Goal: Information Seeking & Learning: Check status

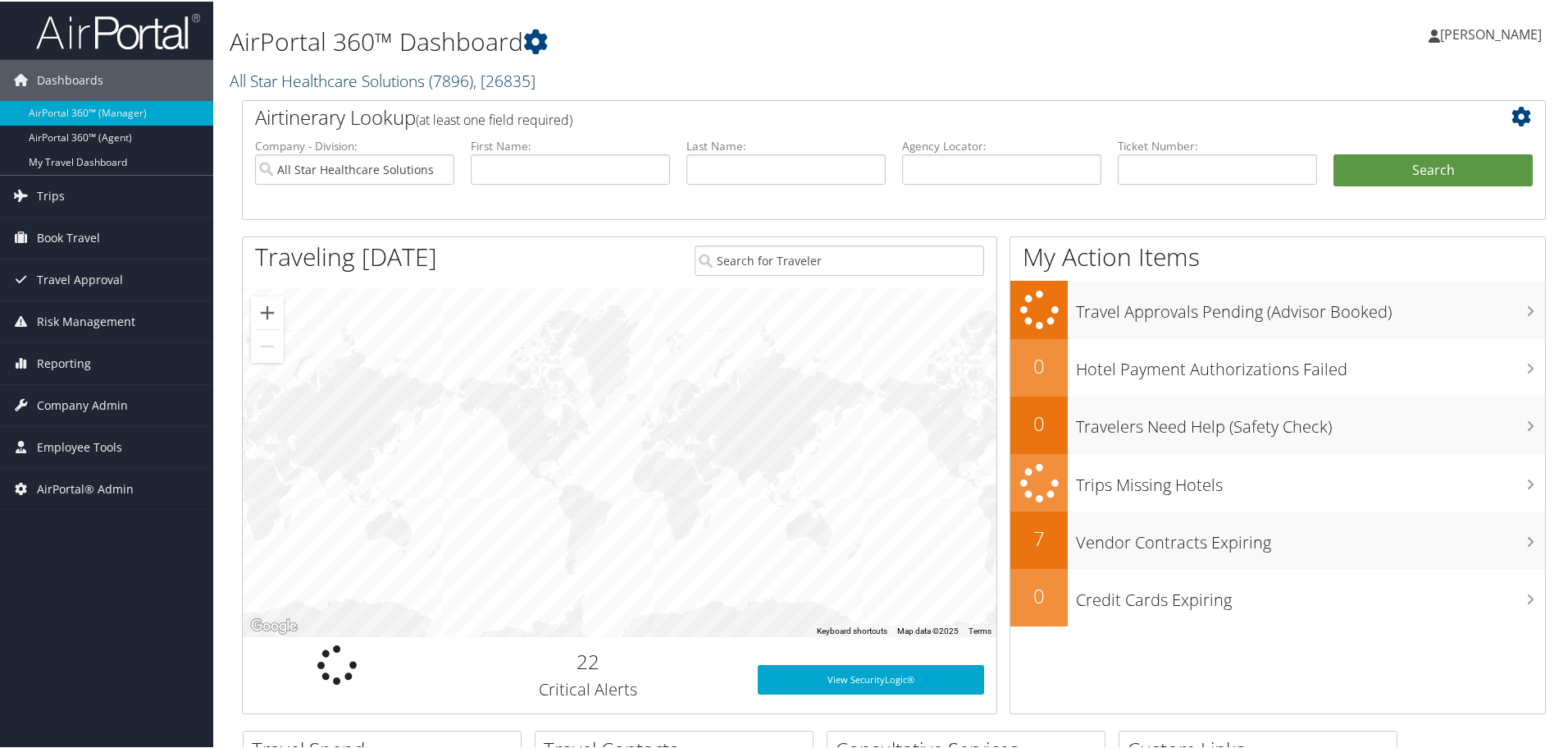
click at [293, 79] on link "All Star Healthcare Solutions ( 7896 ) , [ 26835 ]" at bounding box center [383, 79] width 306 height 22
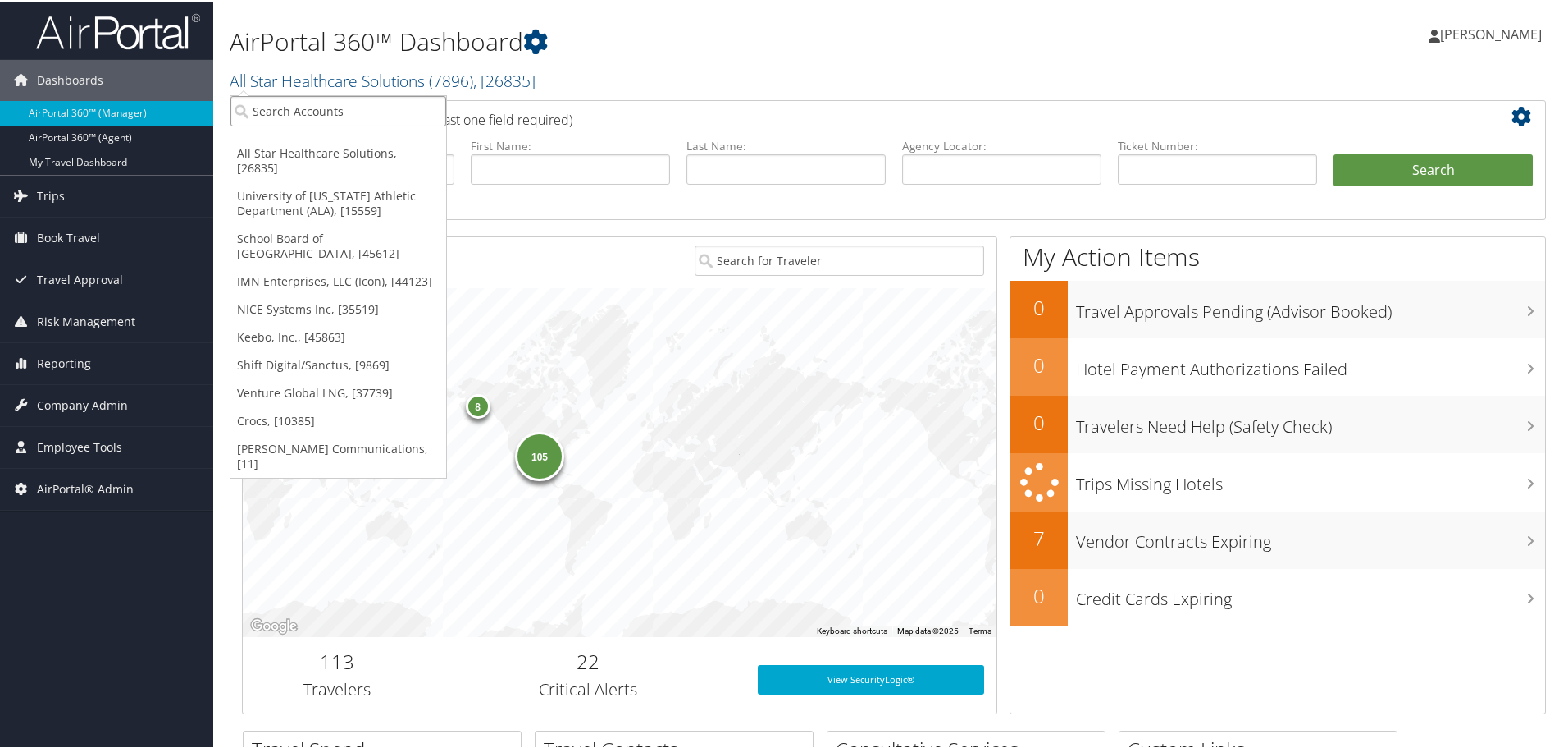
click at [310, 104] on input "search" at bounding box center [339, 109] width 216 height 30
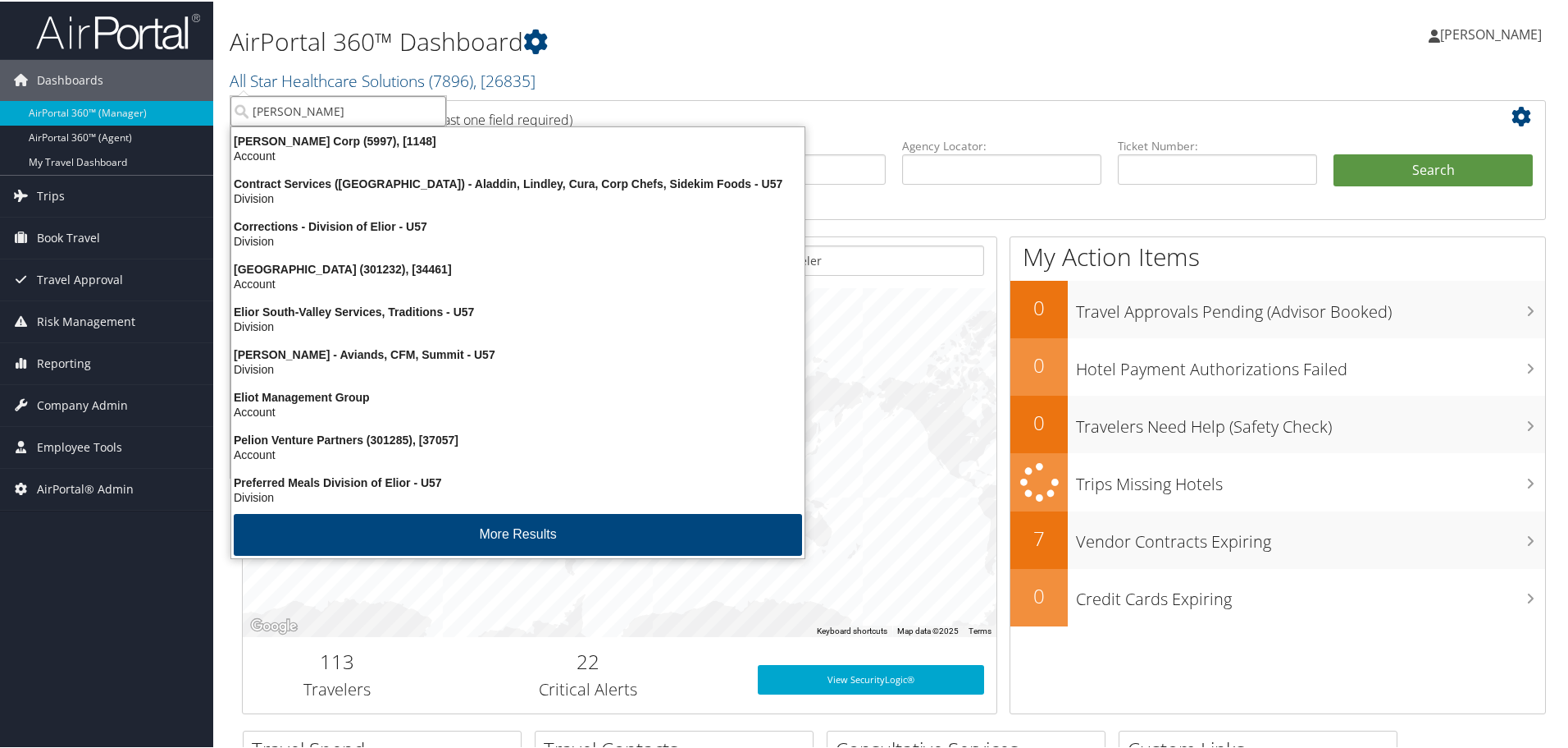
type input "elior"
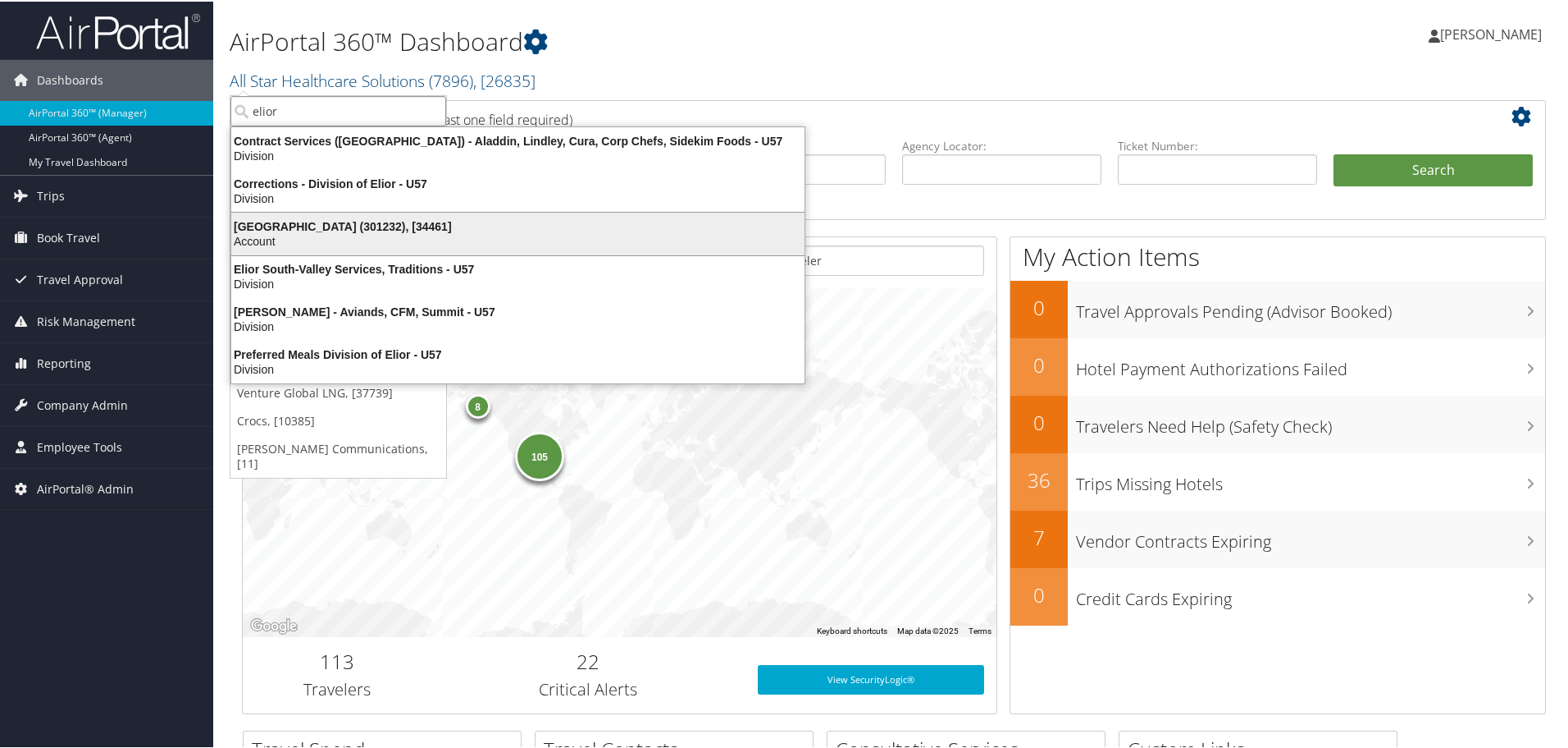
click at [342, 230] on div "Elior North America (301232), [34461]" at bounding box center [518, 224] width 593 height 15
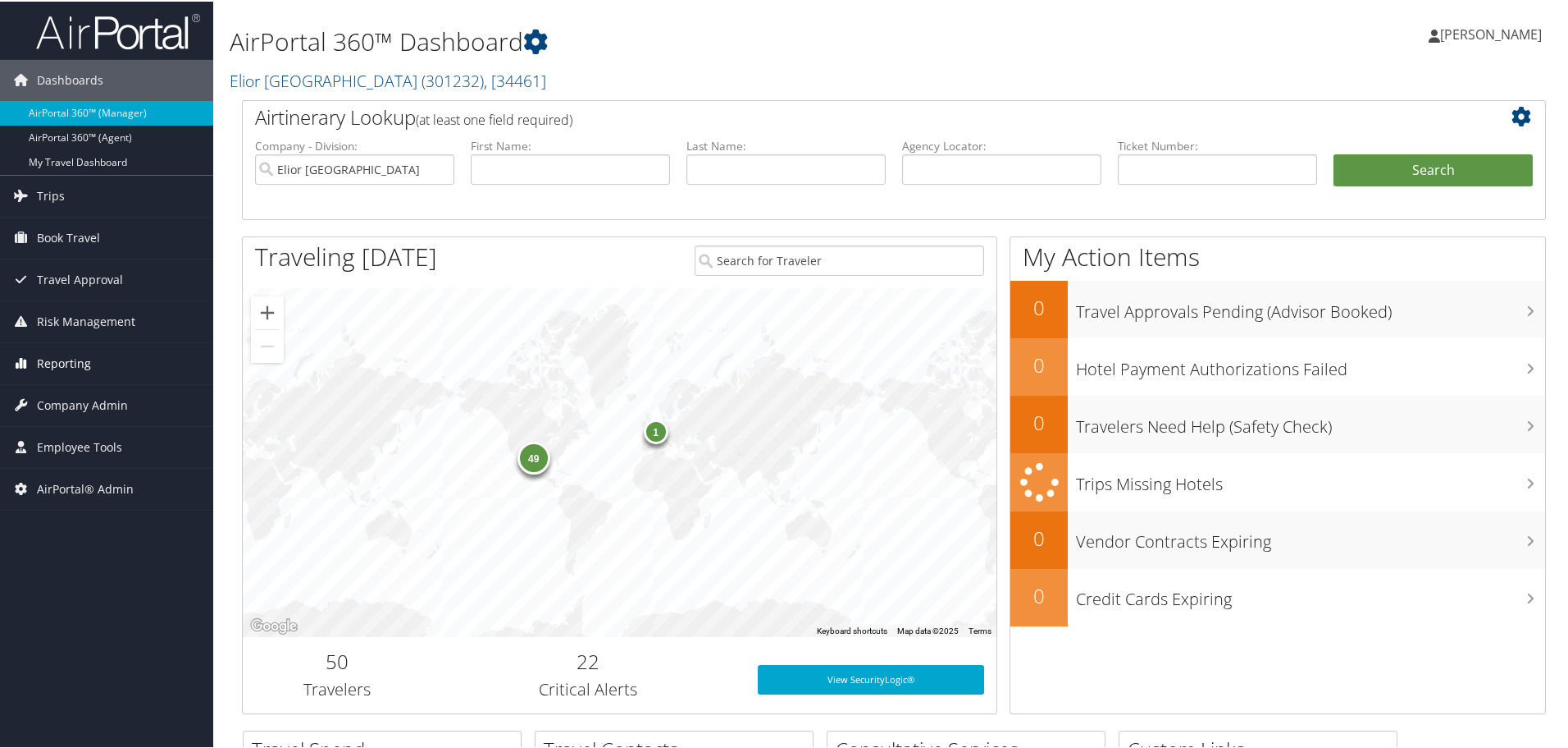
click at [70, 363] on span "Reporting" at bounding box center [64, 362] width 55 height 41
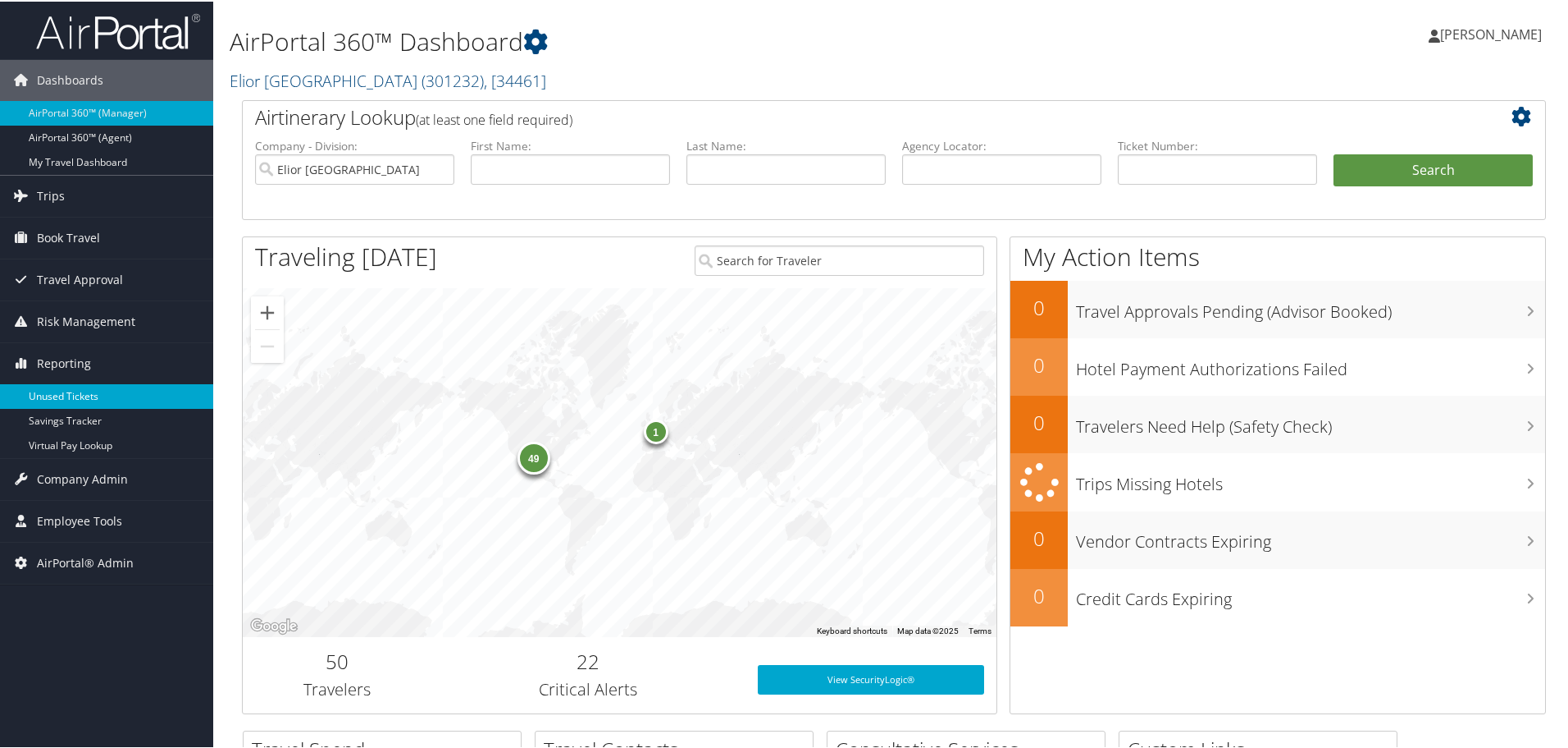
click at [83, 392] on link "Unused Tickets" at bounding box center [106, 394] width 213 height 24
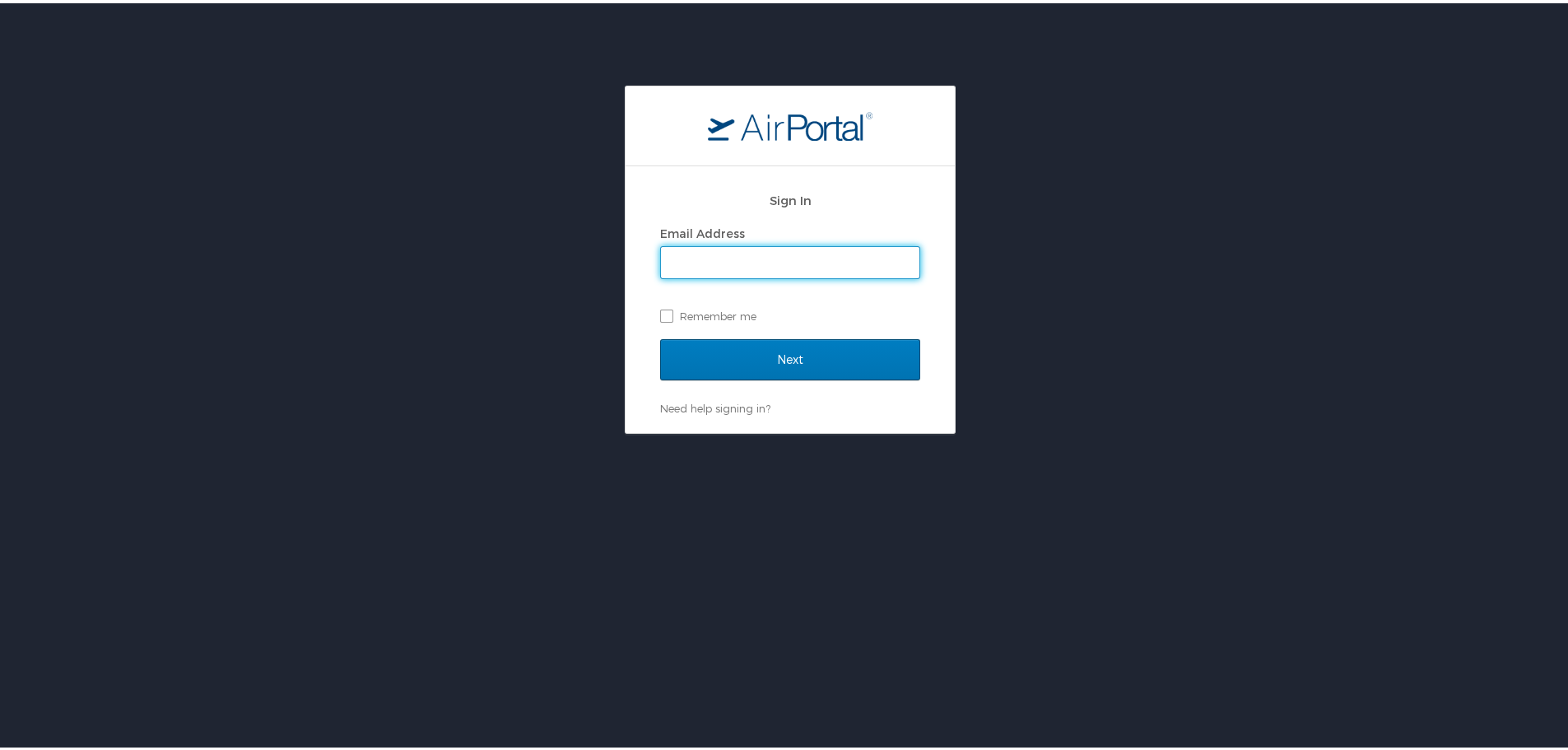
type input "jgriessel@hmhf.com"
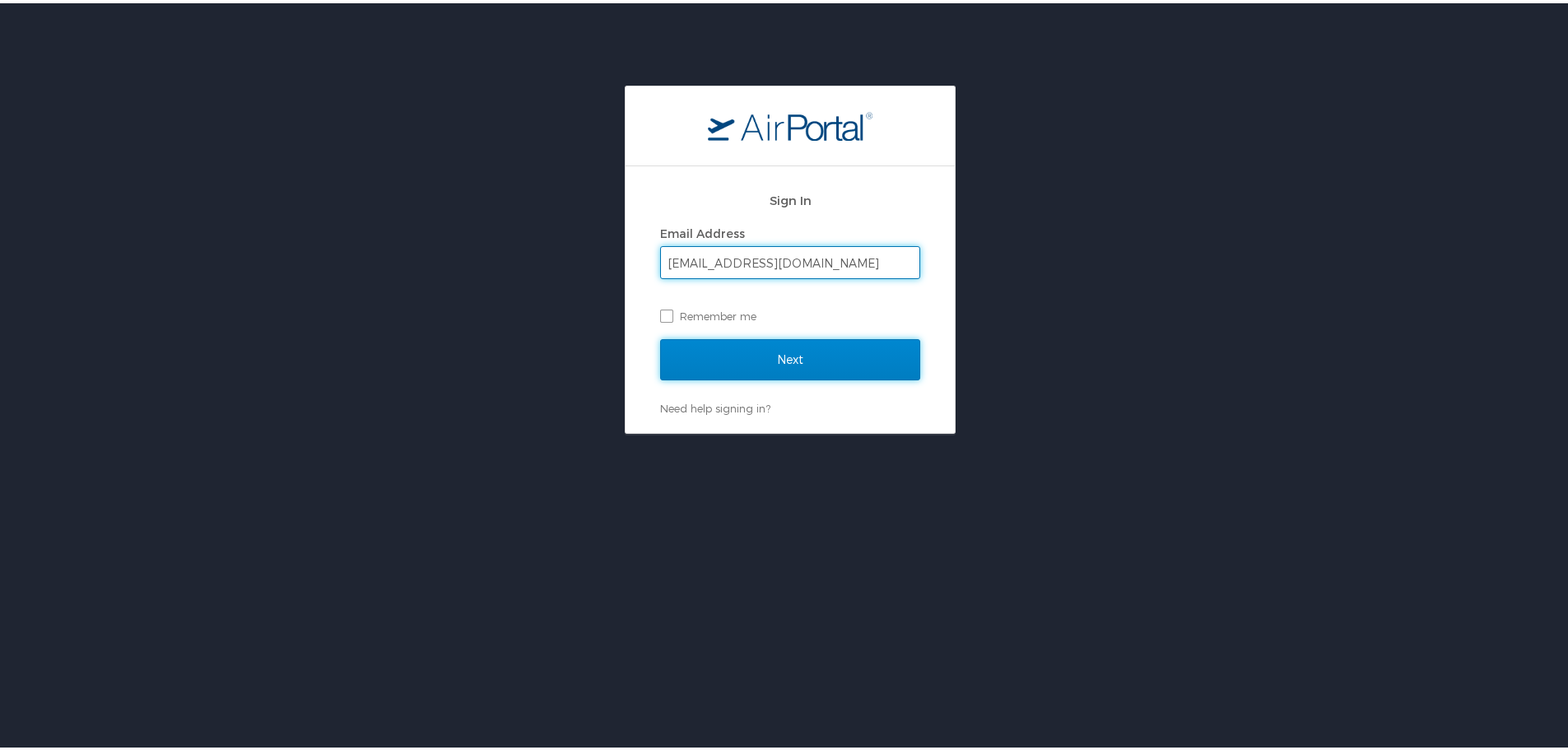
click at [788, 364] on input "Next" at bounding box center [790, 356] width 260 height 41
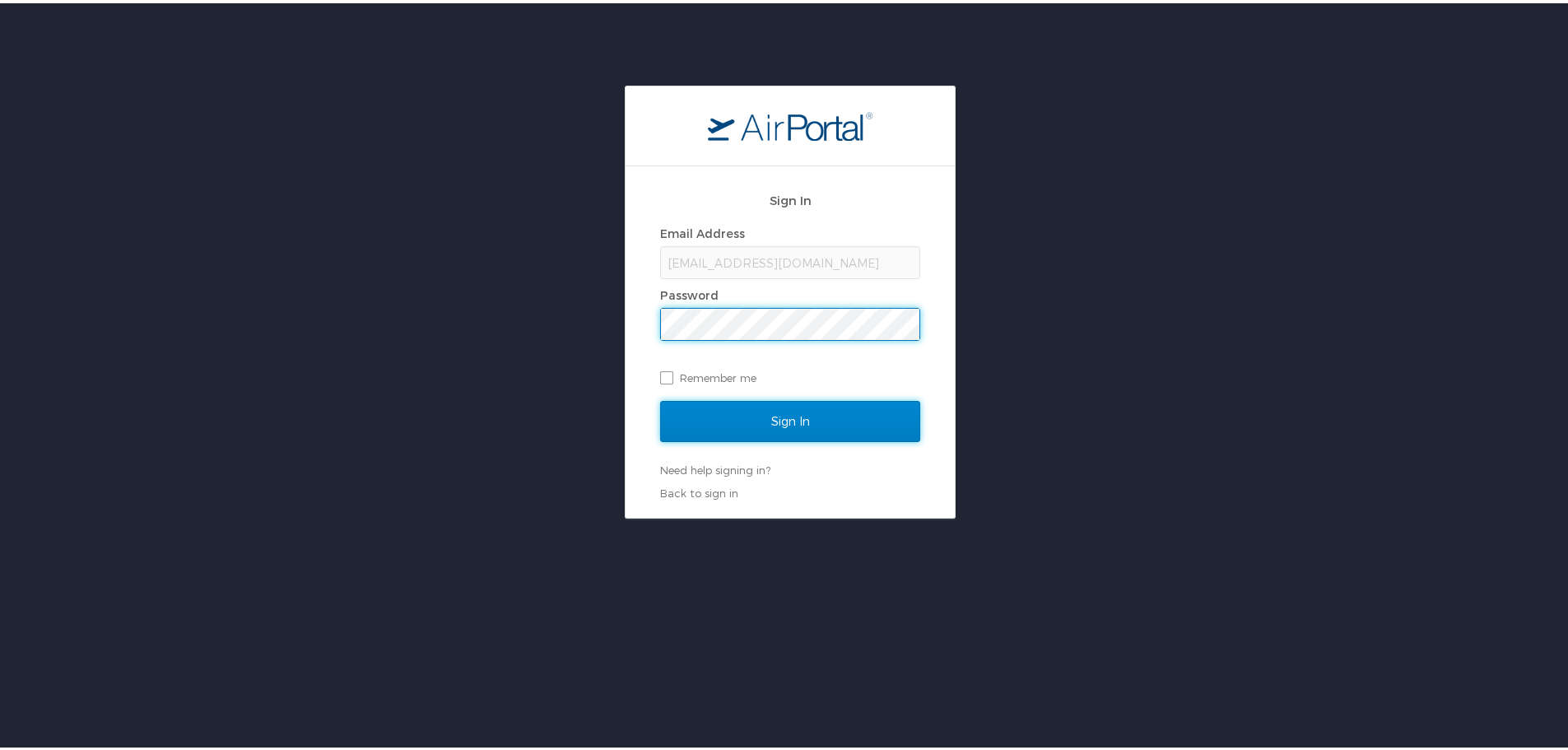
click at [772, 415] on input "Sign In" at bounding box center [790, 418] width 260 height 41
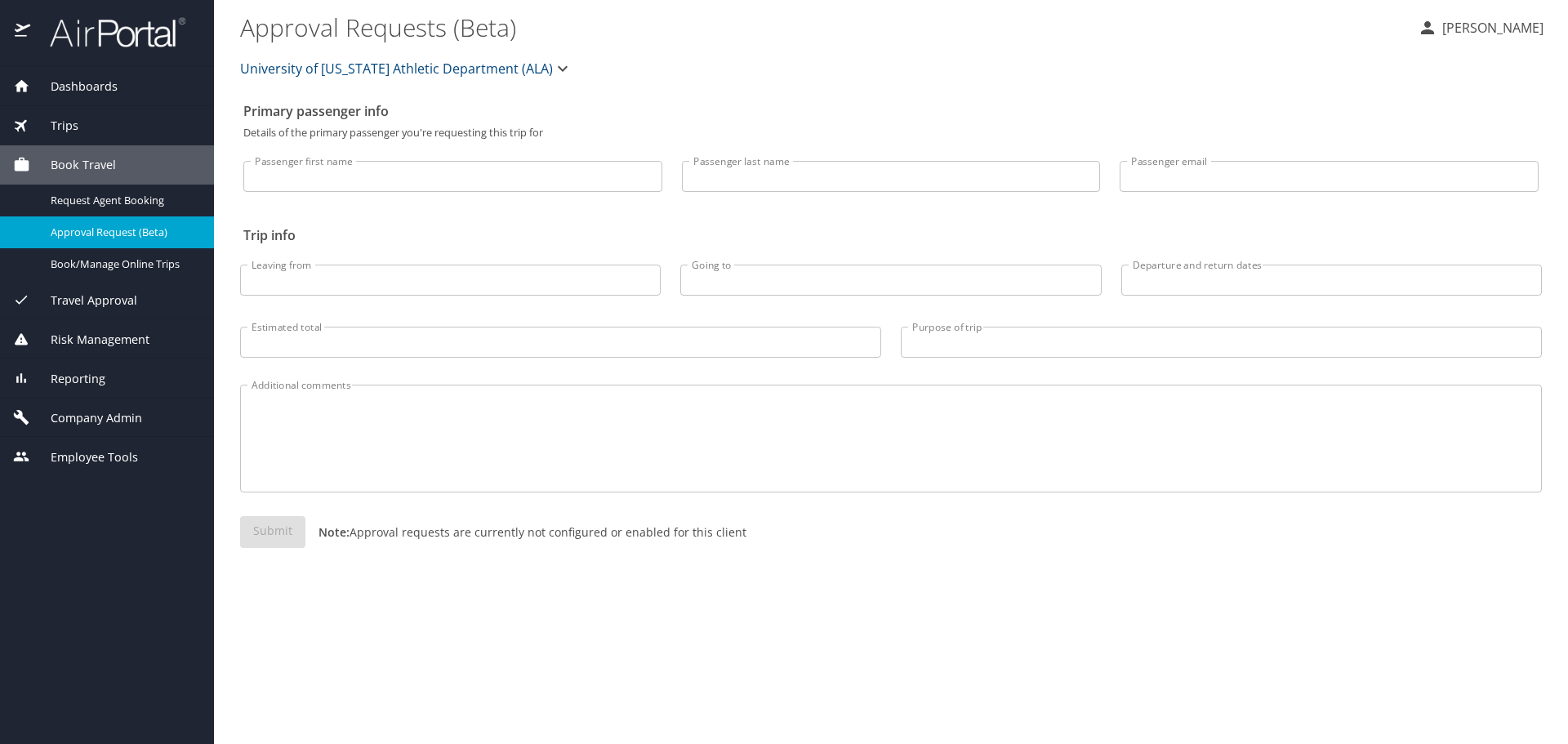
click at [380, 67] on span "University of [US_STATE] Athletic Department (ALA)" at bounding box center [396, 69] width 313 height 23
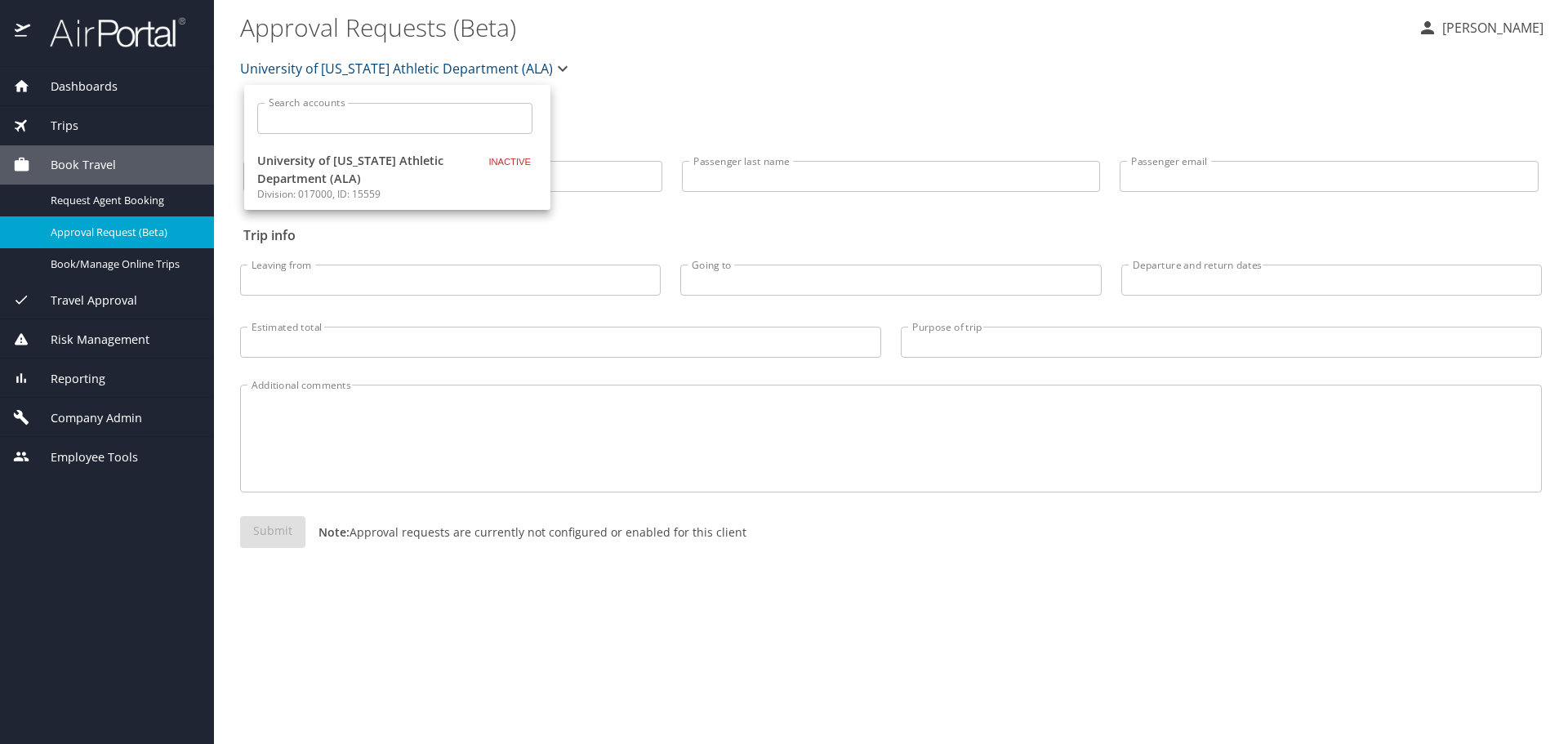
click at [548, 68] on div at bounding box center [784, 372] width 1568 height 744
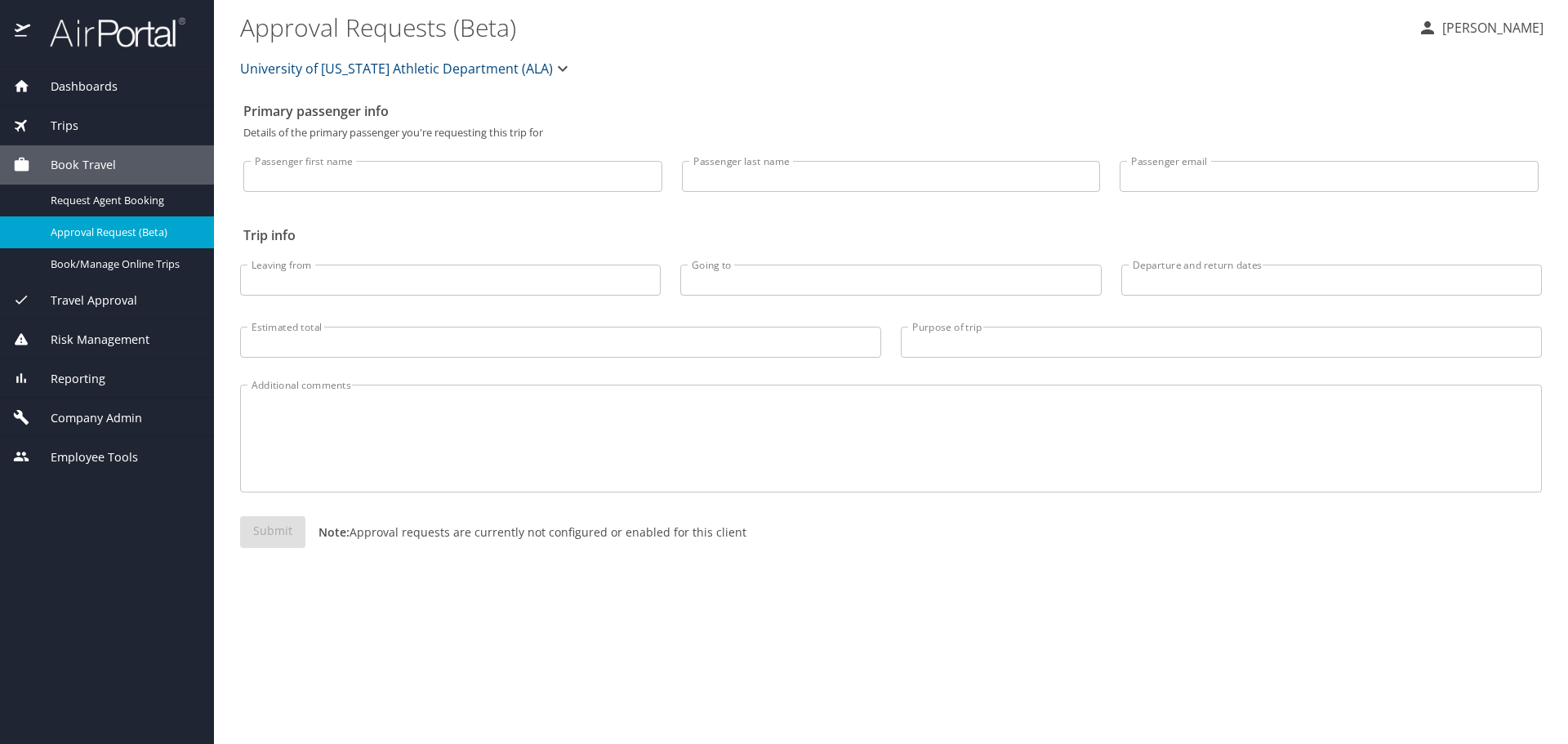
click at [553, 69] on icon "button" at bounding box center [563, 69] width 19 height 19
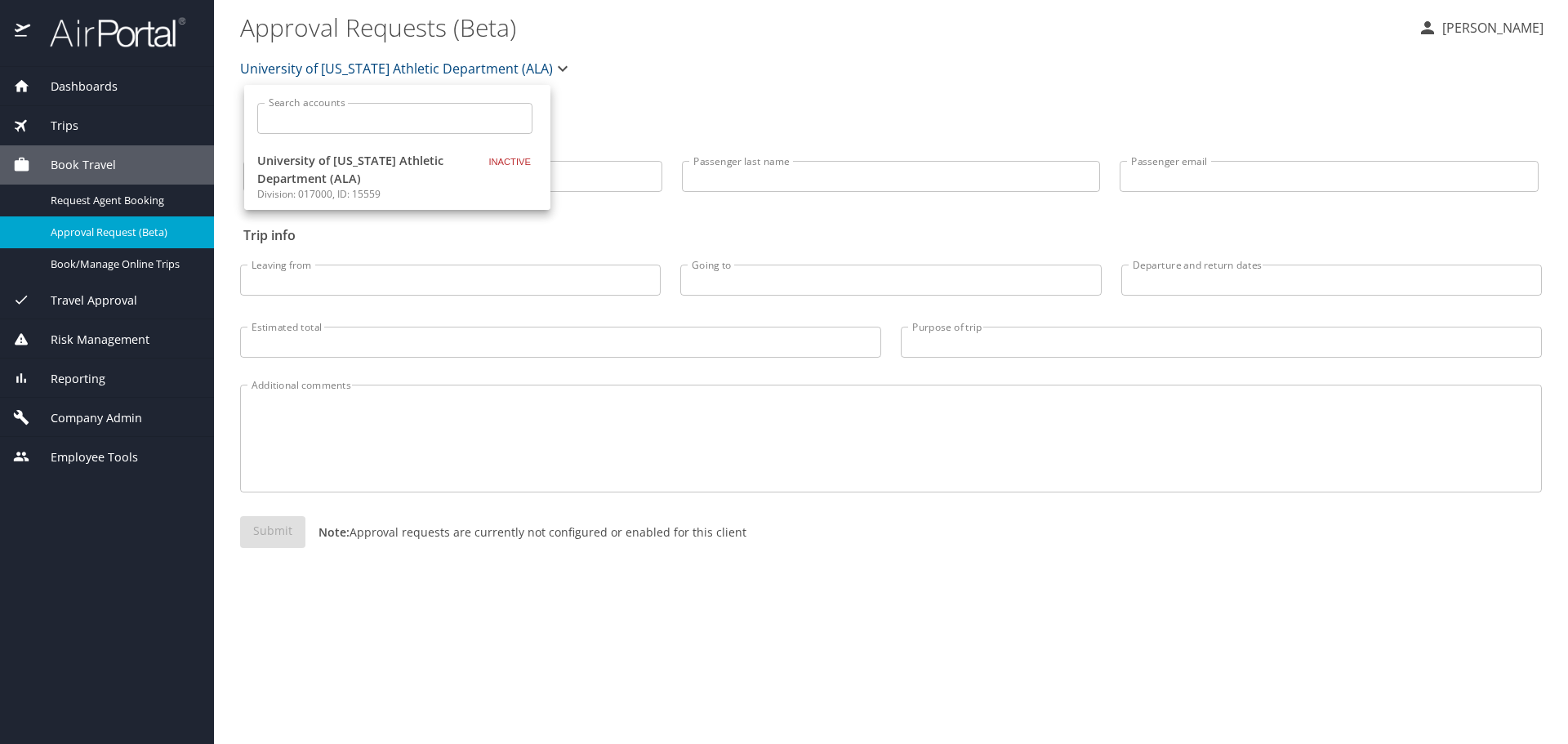
click at [391, 117] on input "Search accounts" at bounding box center [399, 118] width 265 height 31
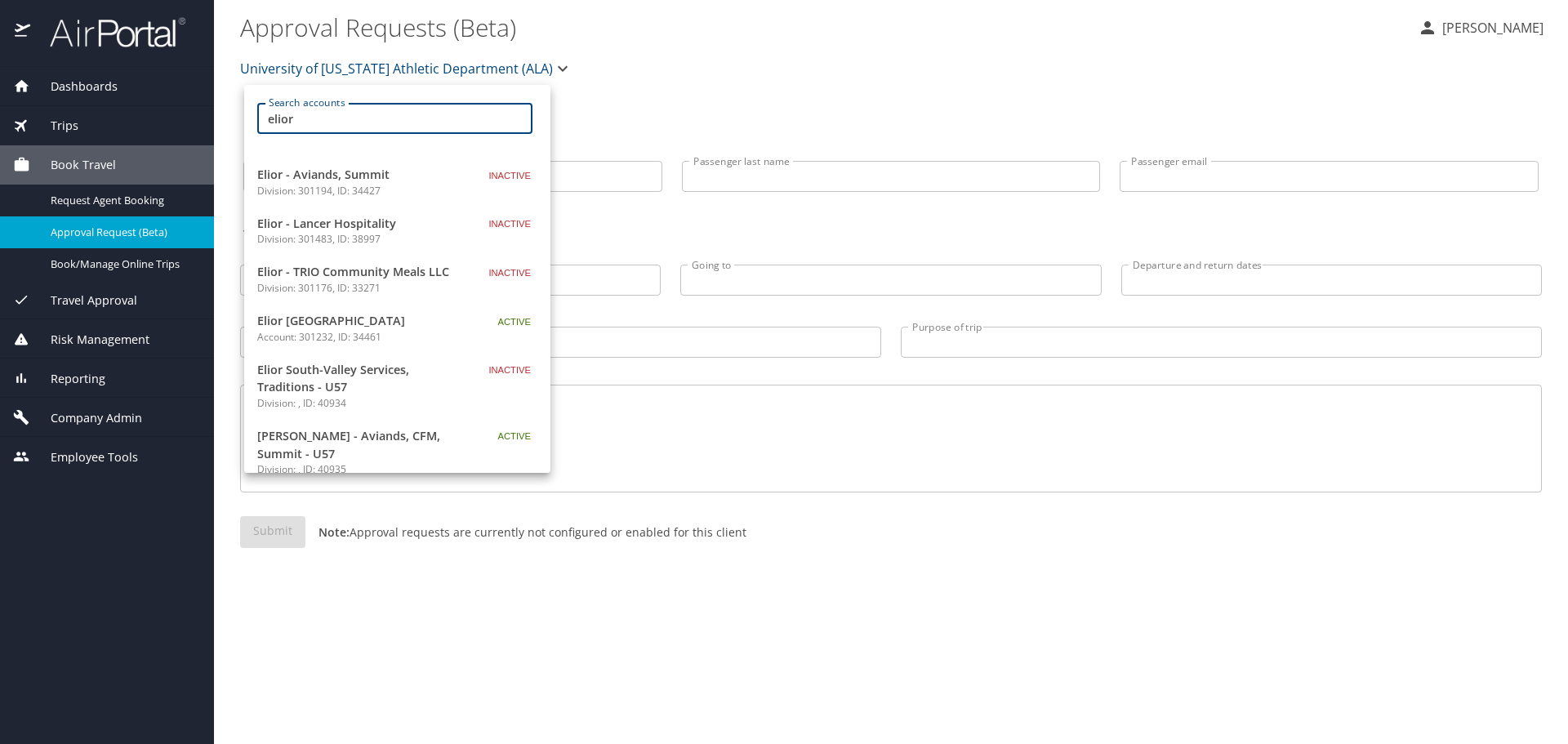
scroll to position [245, 0]
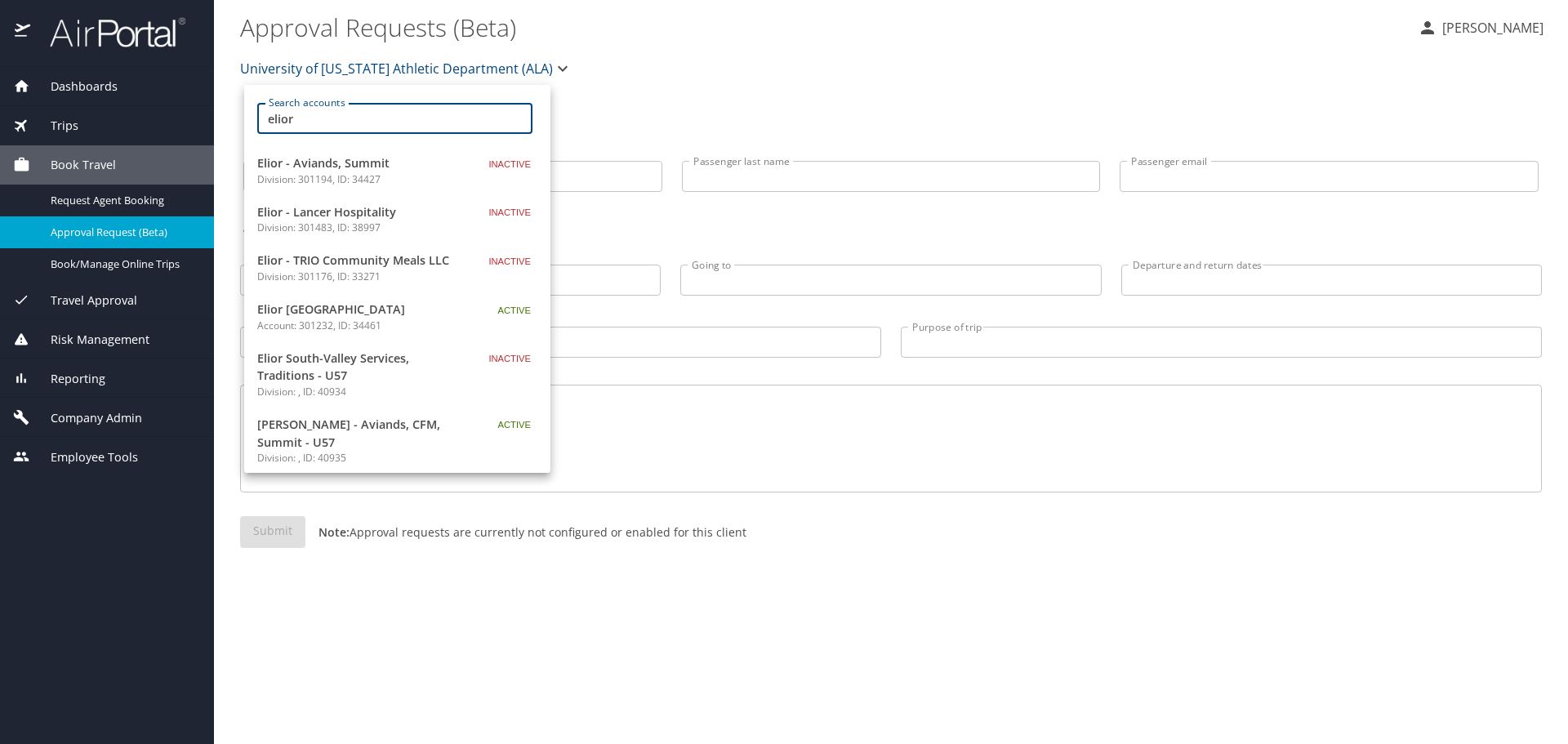
type input "elior"
click at [316, 324] on p "Account: 301232, ID: 34461" at bounding box center [359, 326] width 204 height 15
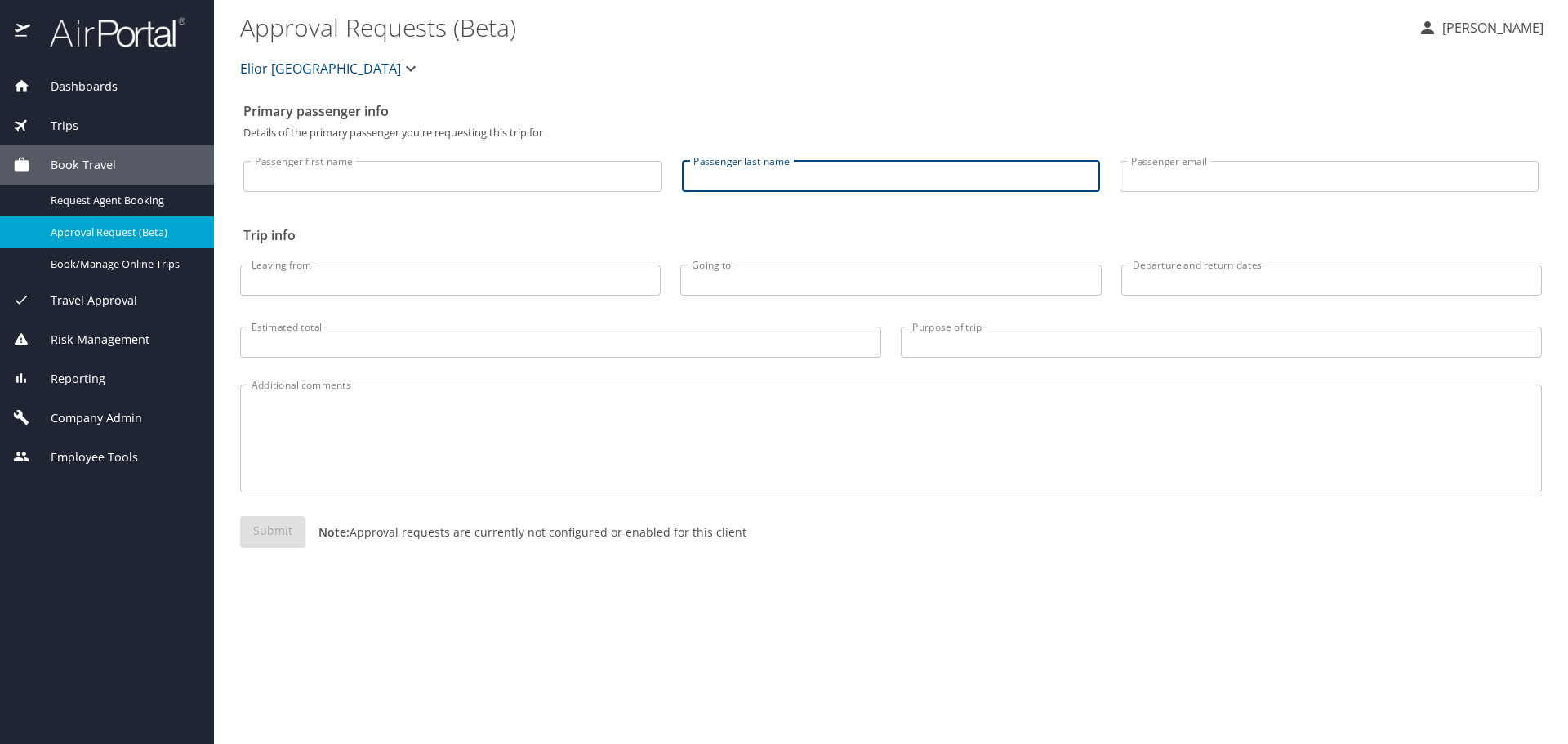
click at [737, 176] on input "Passenger last name" at bounding box center [892, 176] width 419 height 31
type input "[PERSON_NAME]"
click at [93, 336] on span "Risk Management" at bounding box center [89, 339] width 119 height 18
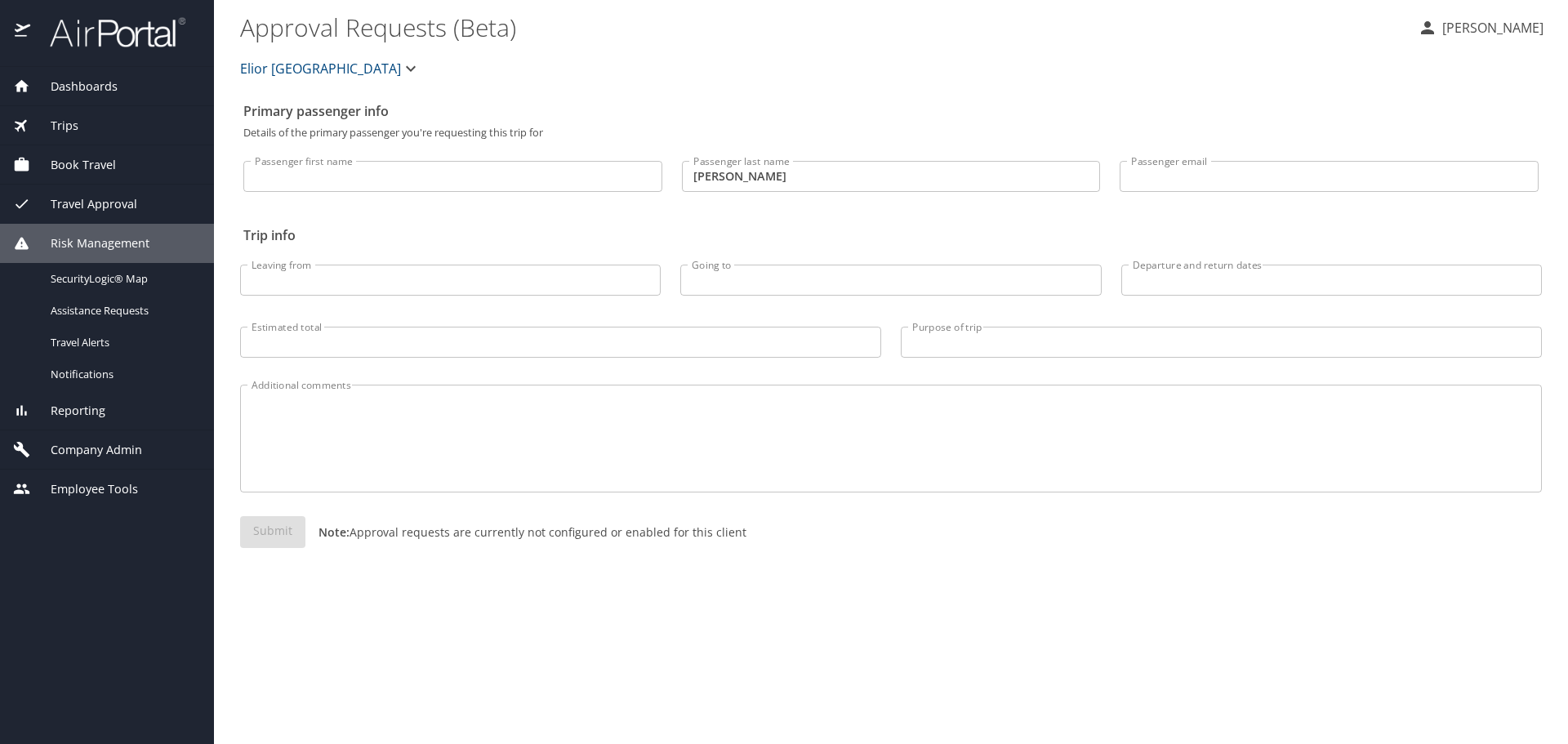
click at [81, 202] on span "Travel Approval" at bounding box center [83, 203] width 107 height 18
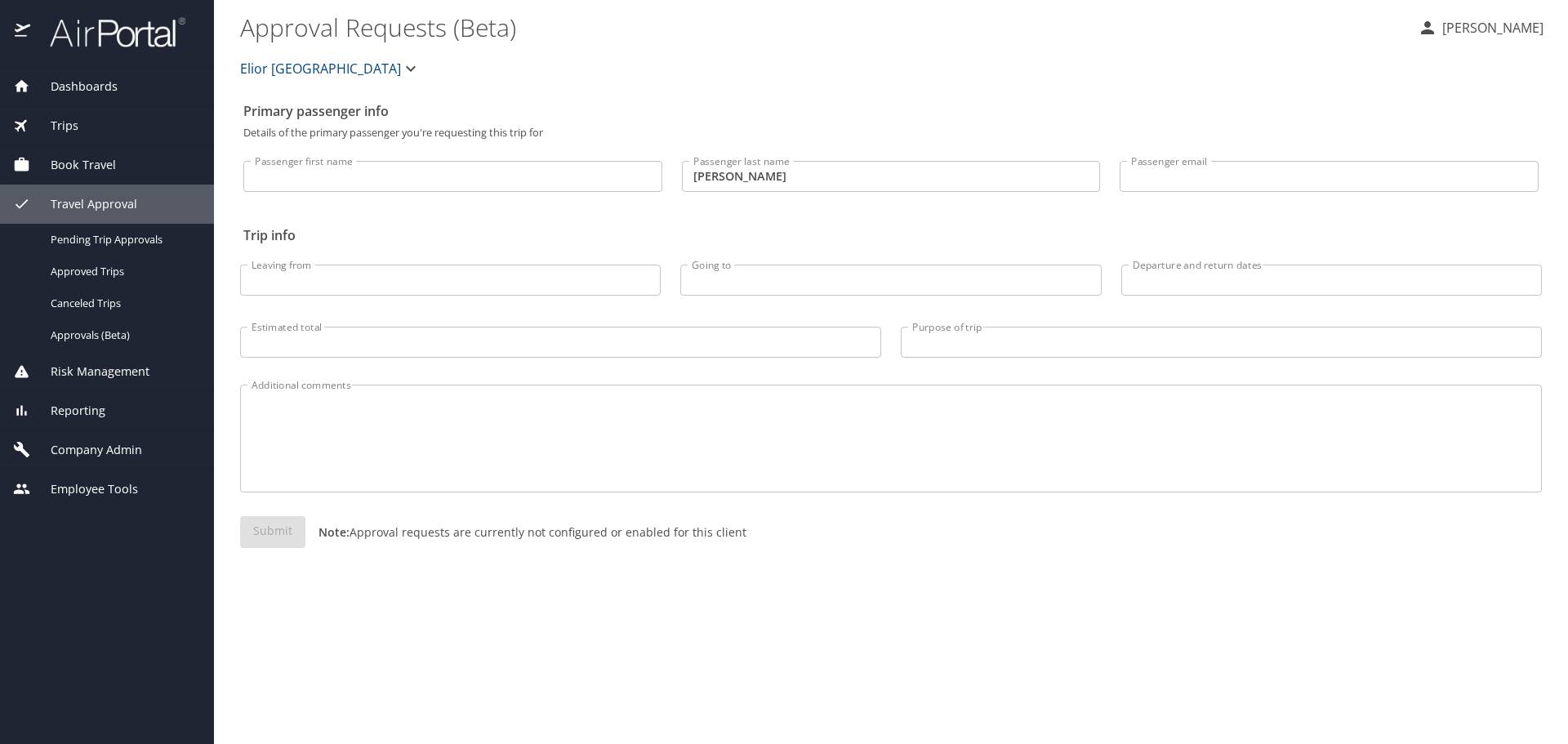
click at [85, 403] on span "Reporting" at bounding box center [68, 411] width 76 height 18
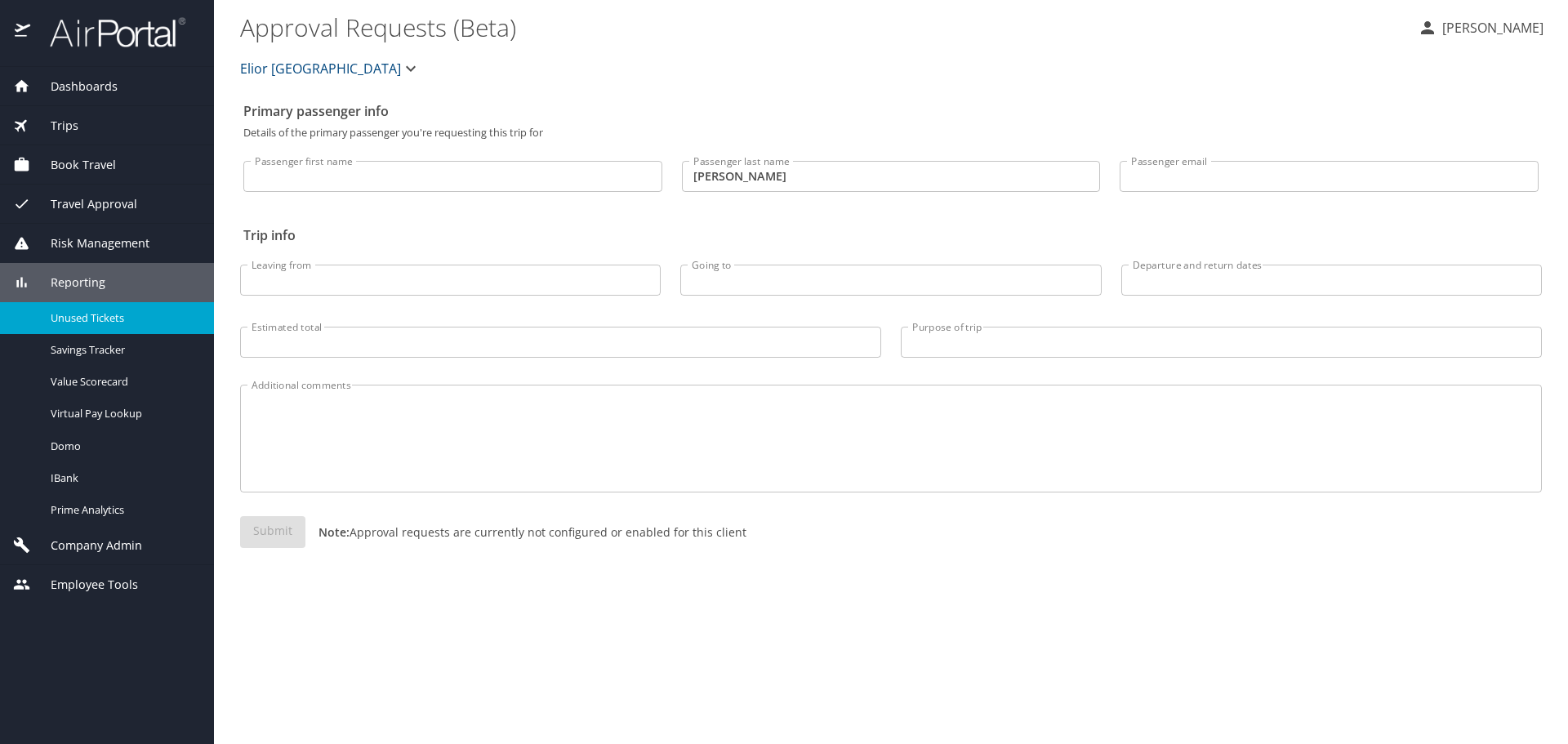
click at [84, 305] on link "Unused Tickets" at bounding box center [107, 318] width 214 height 32
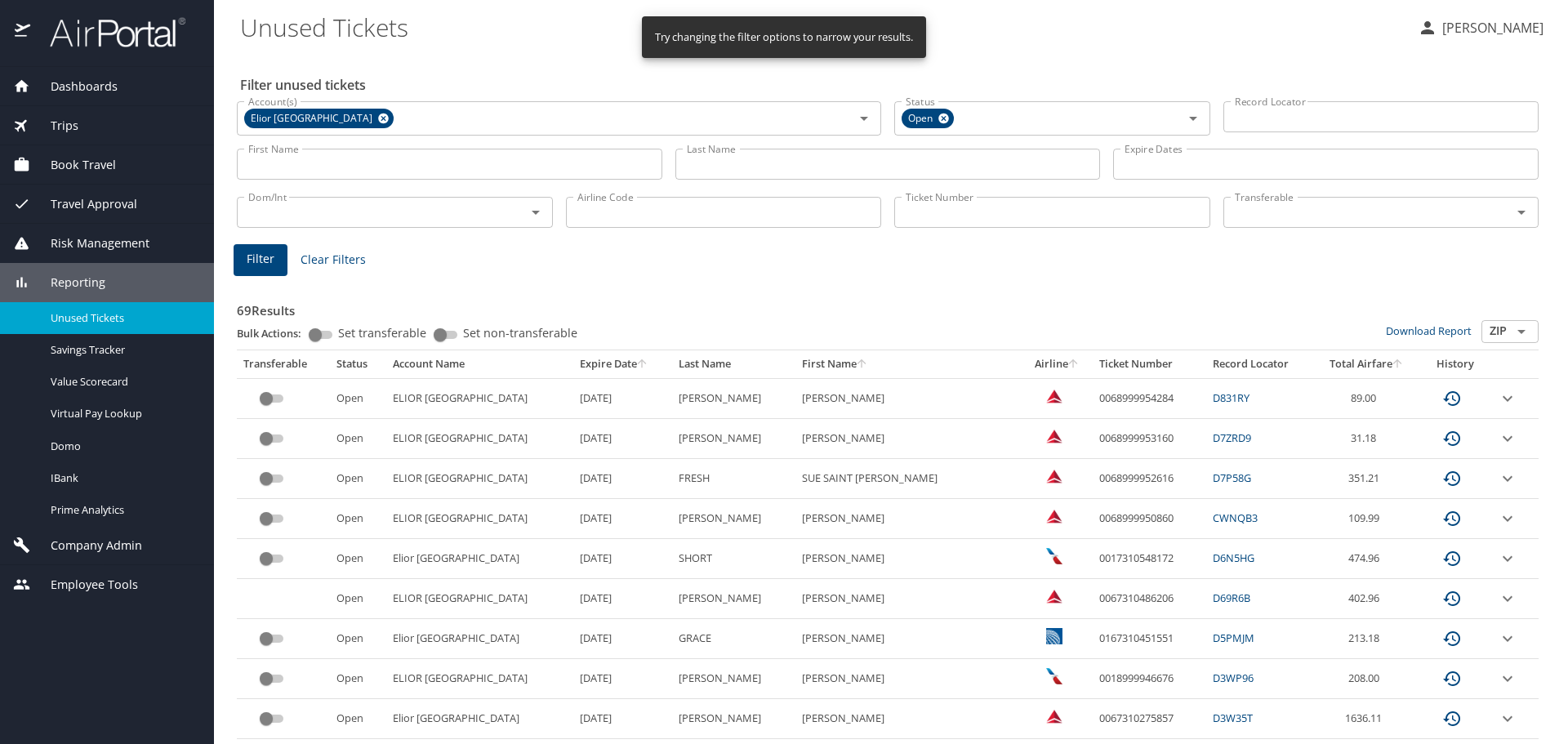
click at [814, 160] on input "Last Name" at bounding box center [888, 164] width 425 height 31
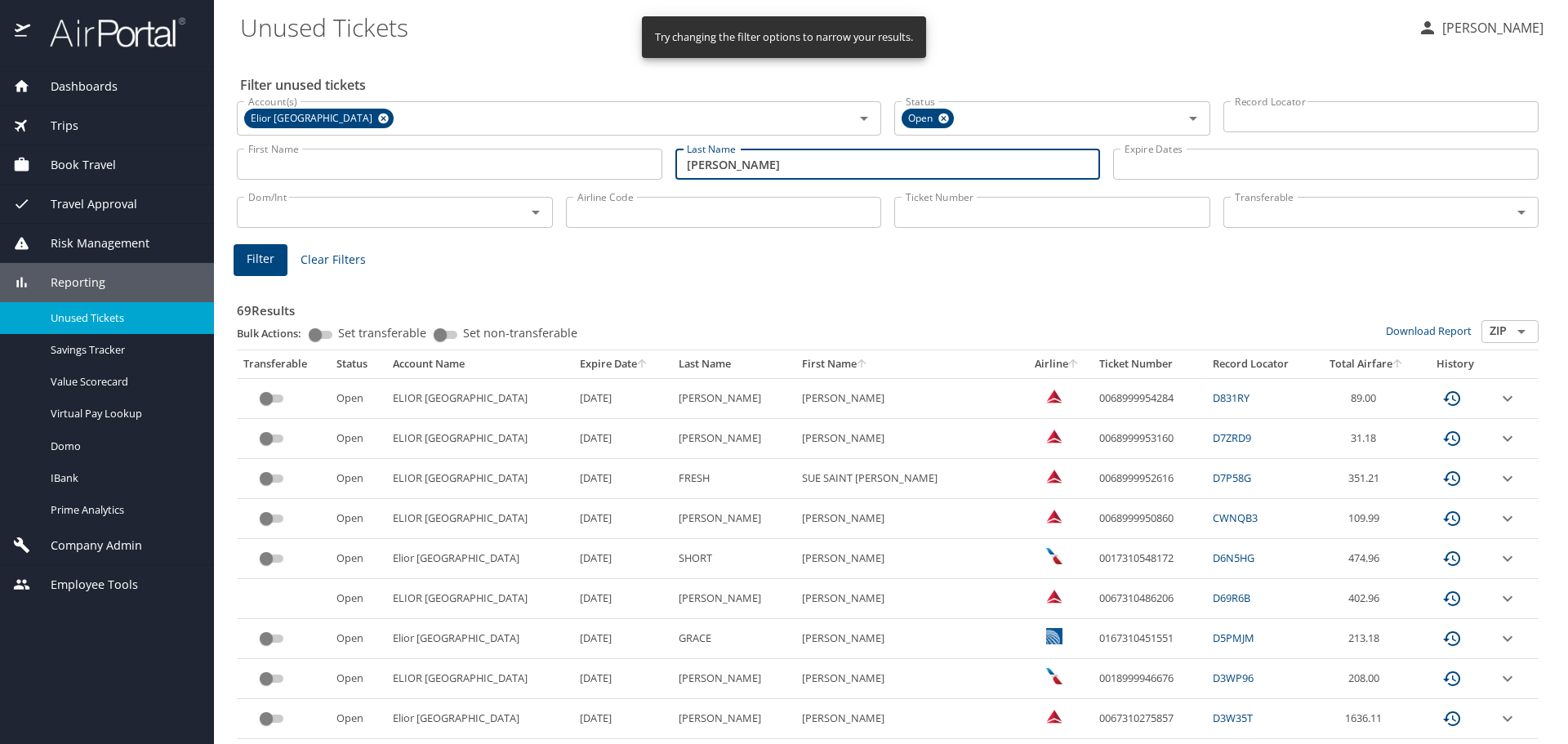
type input "[PERSON_NAME]"
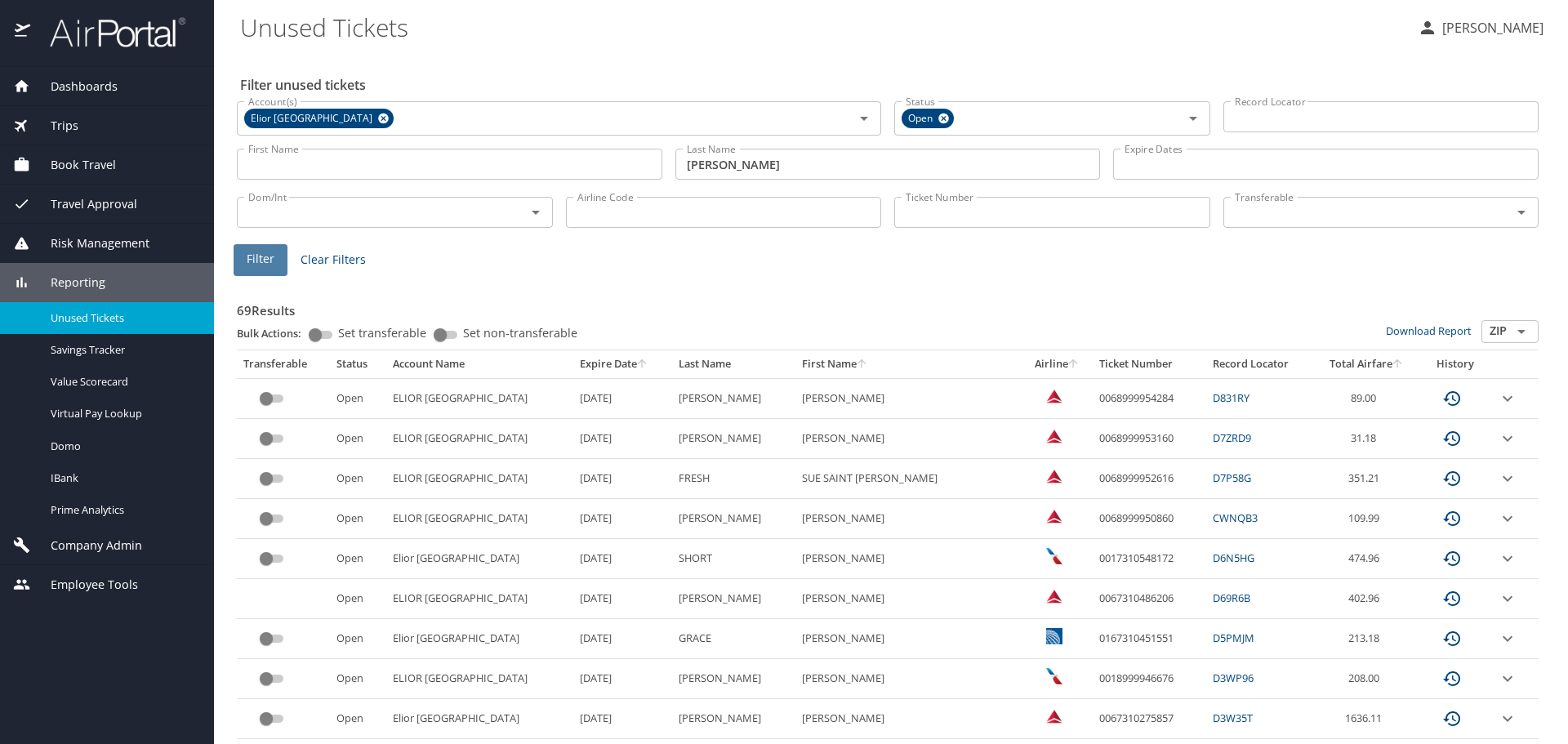
click at [269, 260] on span "Filter" at bounding box center [261, 259] width 28 height 20
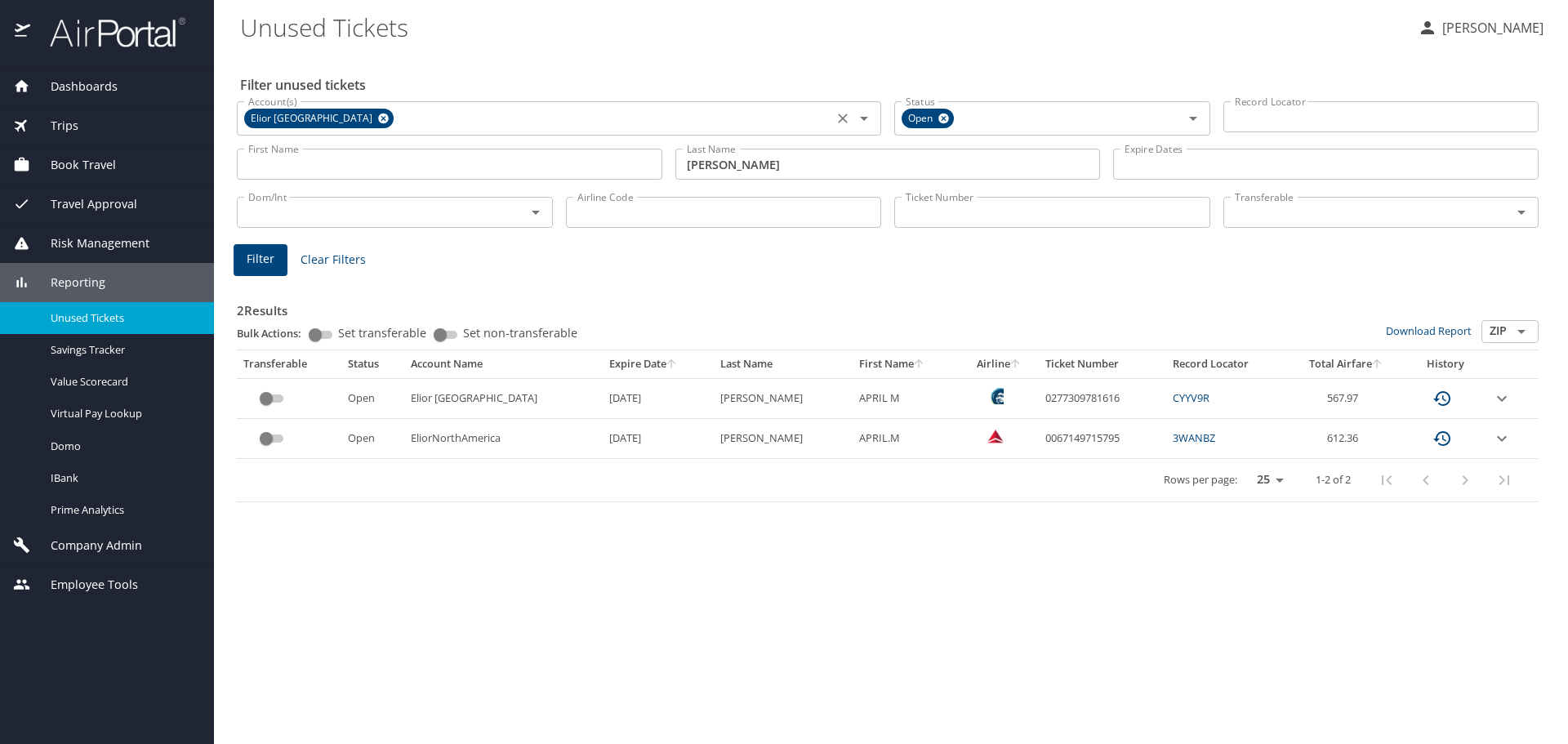
click at [865, 122] on icon "Open" at bounding box center [864, 118] width 19 height 19
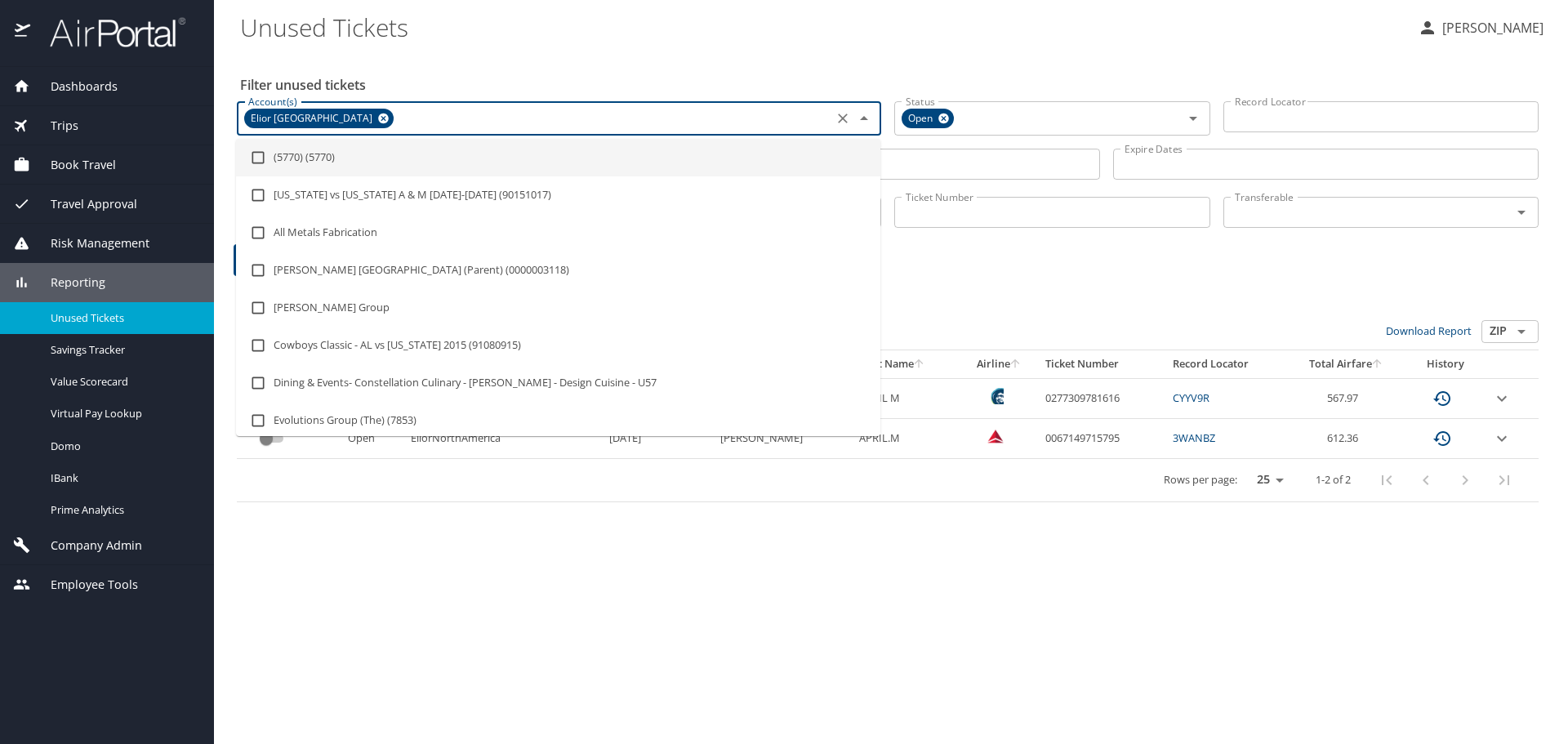
click at [396, 117] on input "Account(s)" at bounding box center [612, 118] width 432 height 21
type input "[PERSON_NAME]"
checkbox input "true"
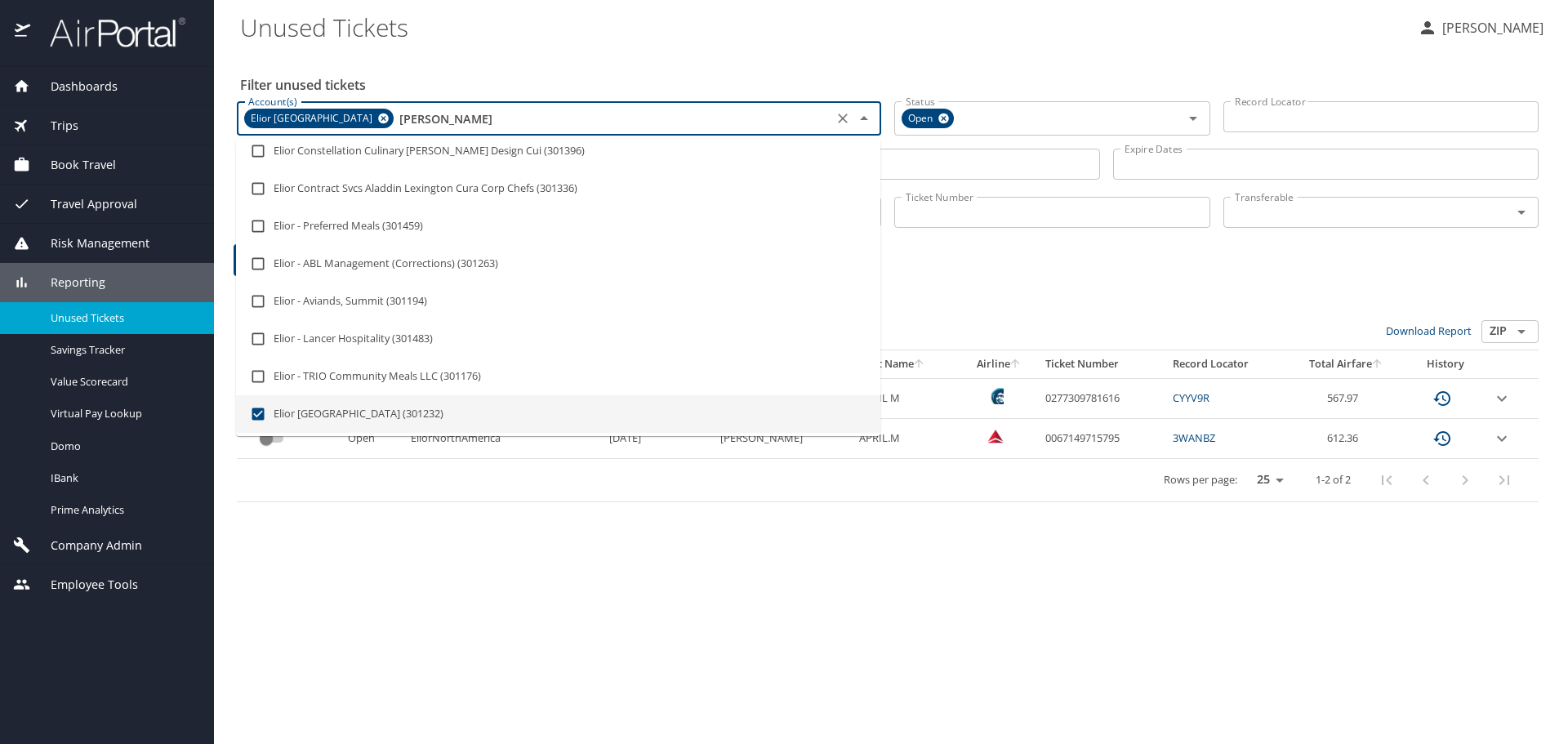
type input "[PERSON_NAME]"
checkbox input "true"
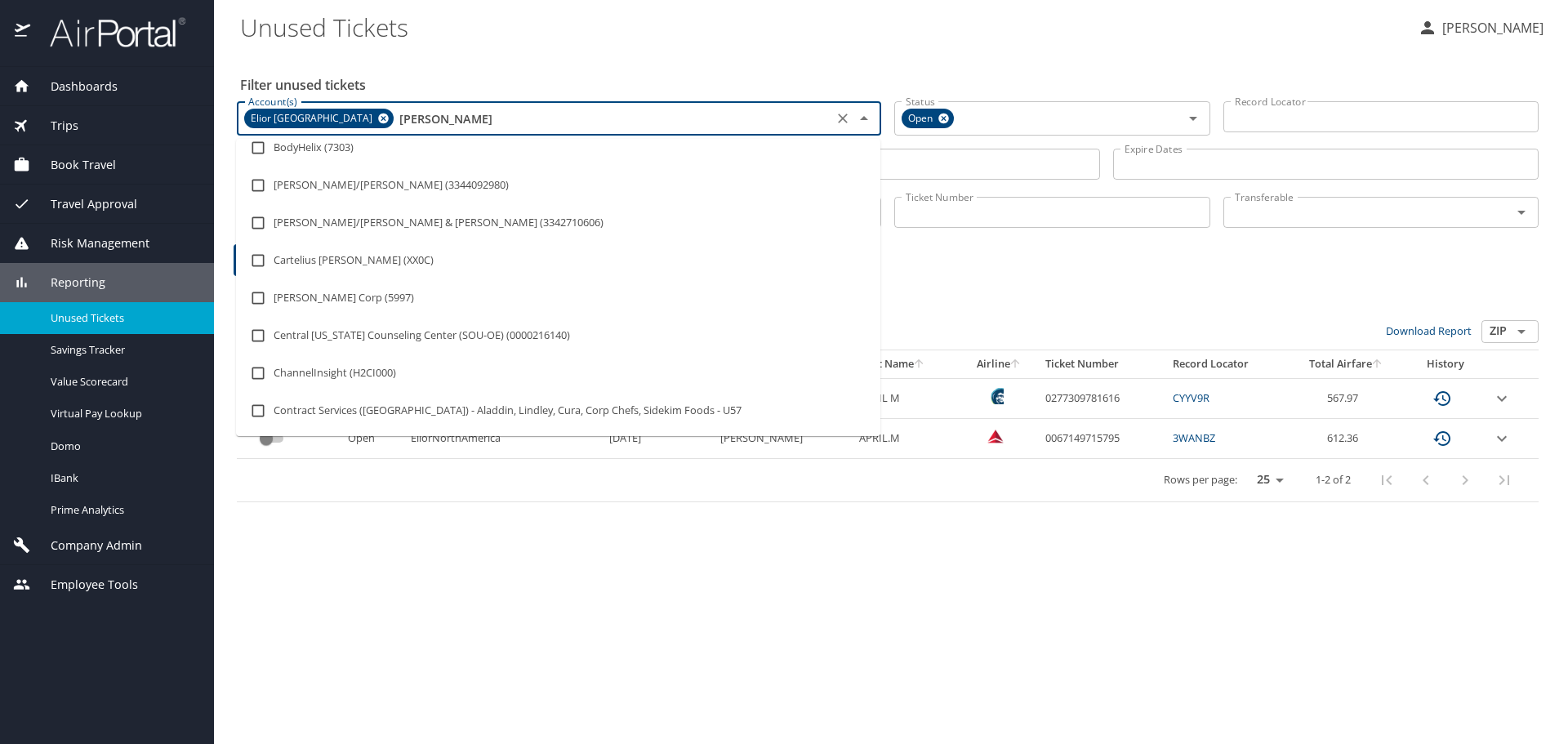
type input "elior"
checkbox input "true"
checkbox input "false"
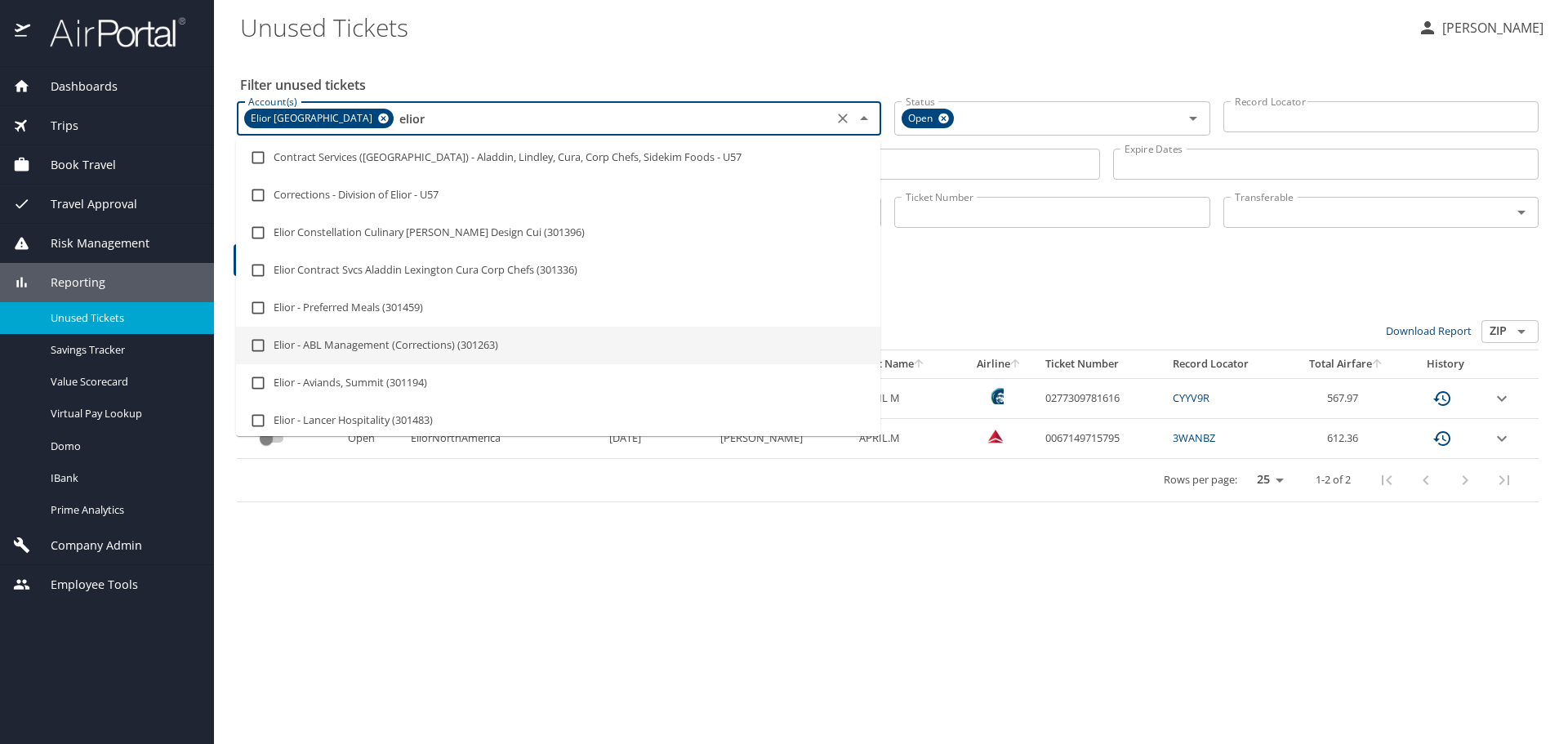
type input "elior"
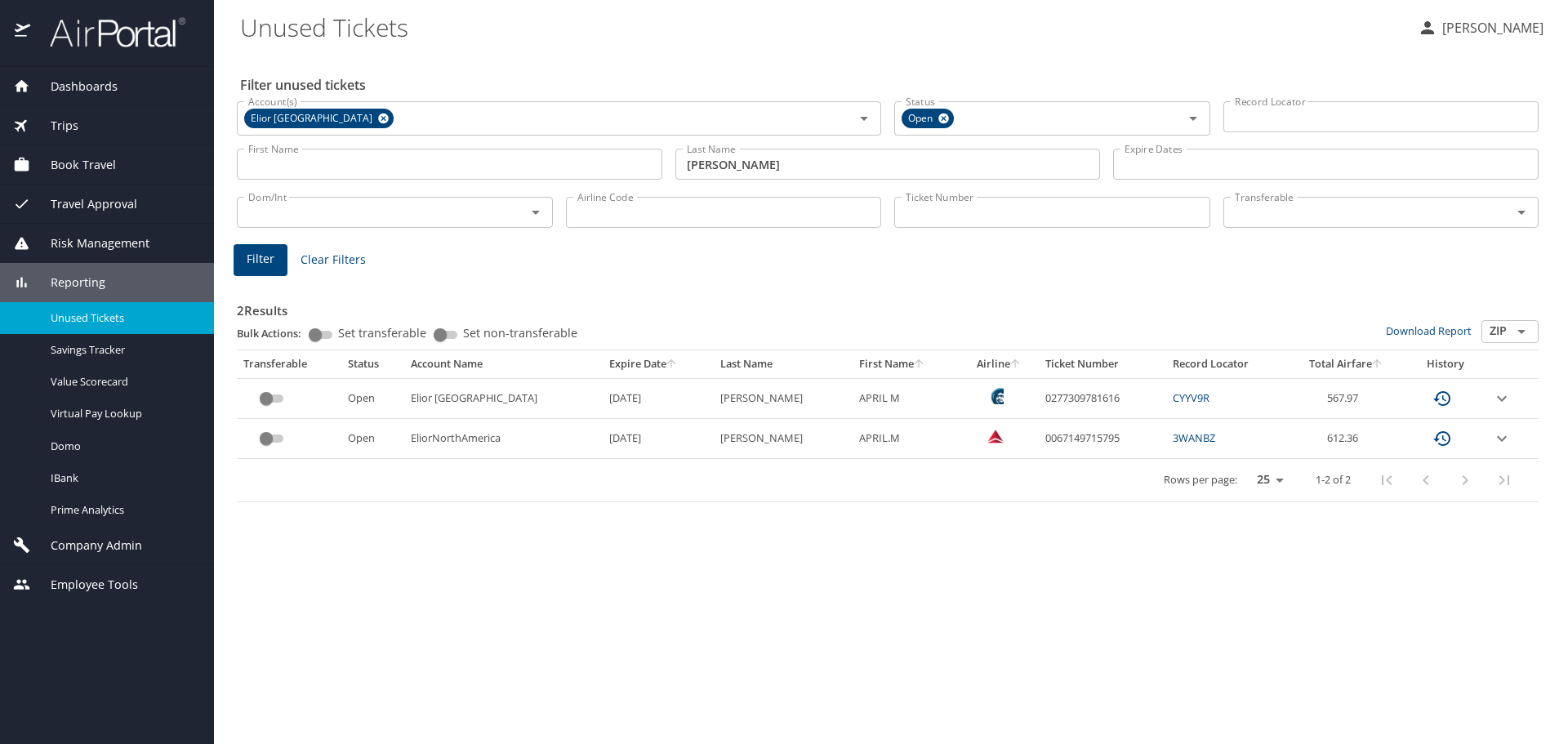
click at [1015, 277] on div "2 Results Bulk Actions: Set transferable Set non-transferable Download Report Z…" at bounding box center [888, 388] width 1315 height 242
